Goal: Find specific page/section: Find specific page/section

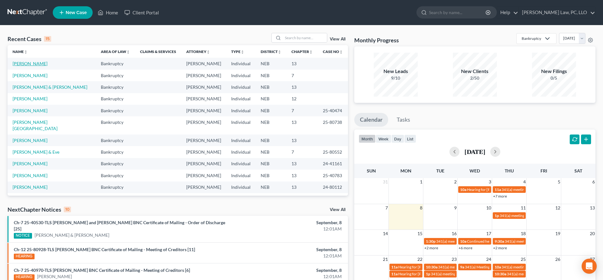
click at [28, 66] on link "[PERSON_NAME]" at bounding box center [30, 63] width 35 height 5
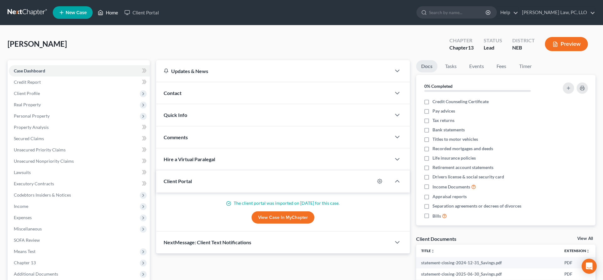
click at [105, 13] on link "Home" at bounding box center [108, 12] width 27 height 11
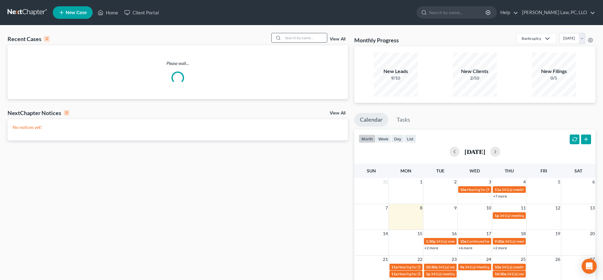
click at [315, 39] on input "search" at bounding box center [305, 37] width 44 height 9
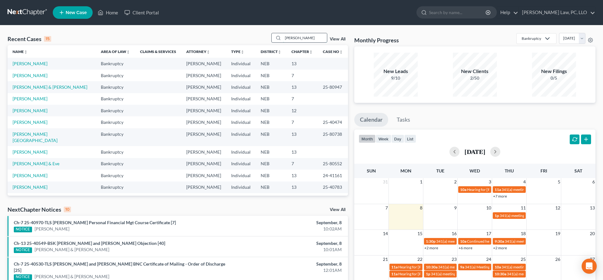
type input "[PERSON_NAME]"
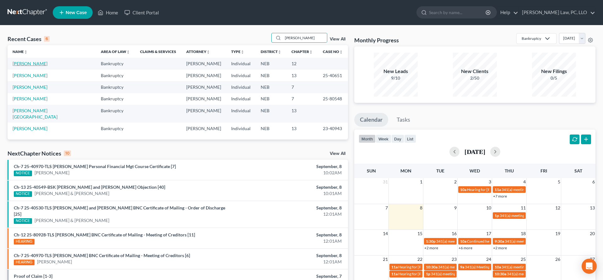
click at [27, 65] on link "[PERSON_NAME]" at bounding box center [30, 63] width 35 height 5
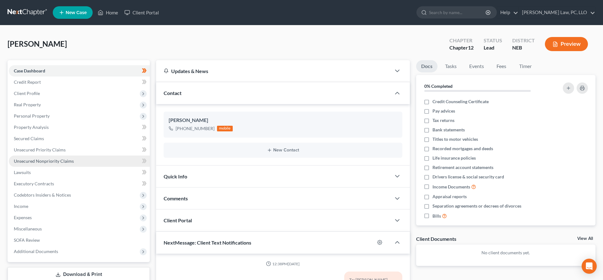
scroll to position [235, 0]
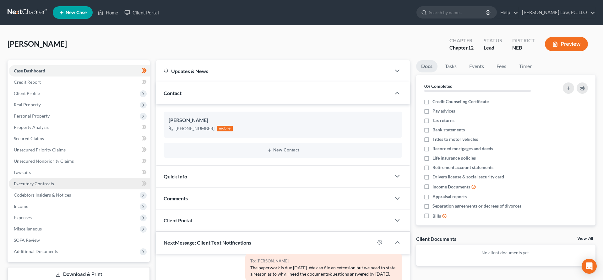
click at [36, 187] on link "Executory Contracts" at bounding box center [79, 183] width 141 height 11
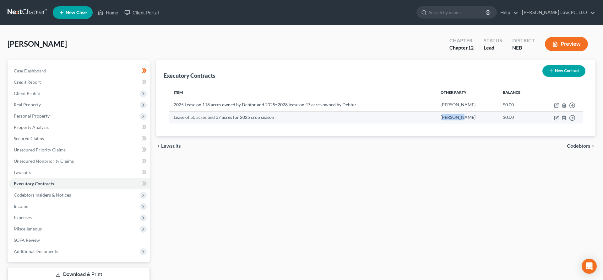
drag, startPoint x: 464, startPoint y: 117, endPoint x: 404, endPoint y: 115, distance: 59.7
click at [444, 117] on td "[PERSON_NAME]" at bounding box center [467, 117] width 62 height 12
